Goal: Task Accomplishment & Management: Use online tool/utility

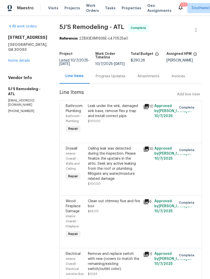
click at [147, 149] on icon at bounding box center [146, 149] width 5 height 5
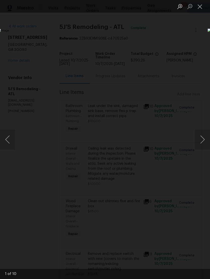
click at [202, 139] on button "Next image" at bounding box center [202, 139] width 15 height 20
click at [204, 140] on button "Next image" at bounding box center [202, 139] width 15 height 20
click at [204, 143] on button "Next image" at bounding box center [202, 139] width 15 height 20
click at [201, 139] on button "Next image" at bounding box center [202, 139] width 15 height 20
click at [204, 140] on button "Next image" at bounding box center [202, 139] width 15 height 20
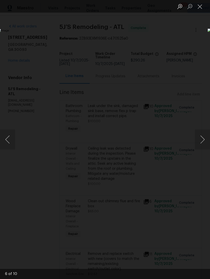
click at [201, 139] on button "Next image" at bounding box center [202, 139] width 15 height 20
click at [202, 142] on button "Next image" at bounding box center [202, 139] width 15 height 20
click at [204, 143] on button "Next image" at bounding box center [202, 139] width 15 height 20
click at [202, 139] on button "Next image" at bounding box center [202, 139] width 15 height 20
click at [202, 142] on button "Next image" at bounding box center [202, 139] width 15 height 20
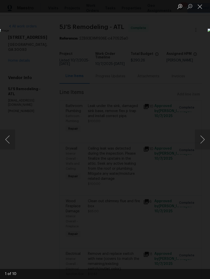
click at [203, 144] on button "Next image" at bounding box center [202, 139] width 15 height 20
click at [200, 6] on button "Close lightbox" at bounding box center [200, 6] width 10 height 9
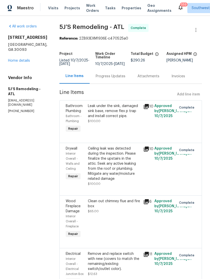
scroll to position [8, 0]
